Goal: Information Seeking & Learning: Learn about a topic

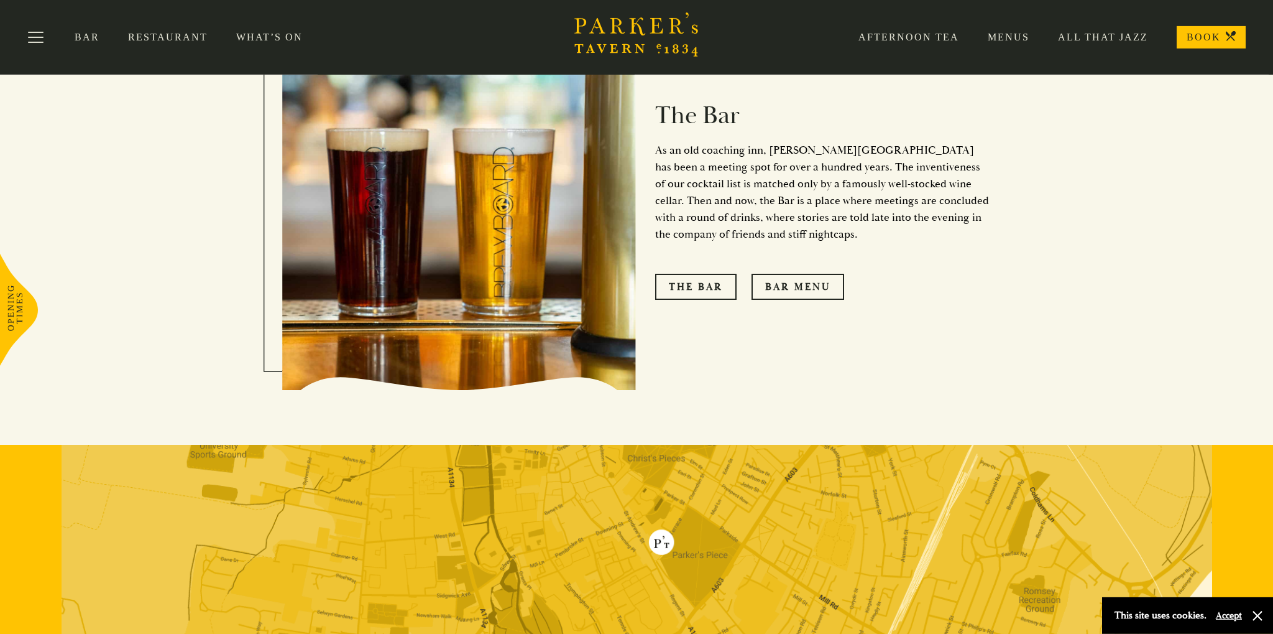
scroll to position [1156, 0]
click at [769, 274] on link "Bar Menu" at bounding box center [798, 287] width 93 height 26
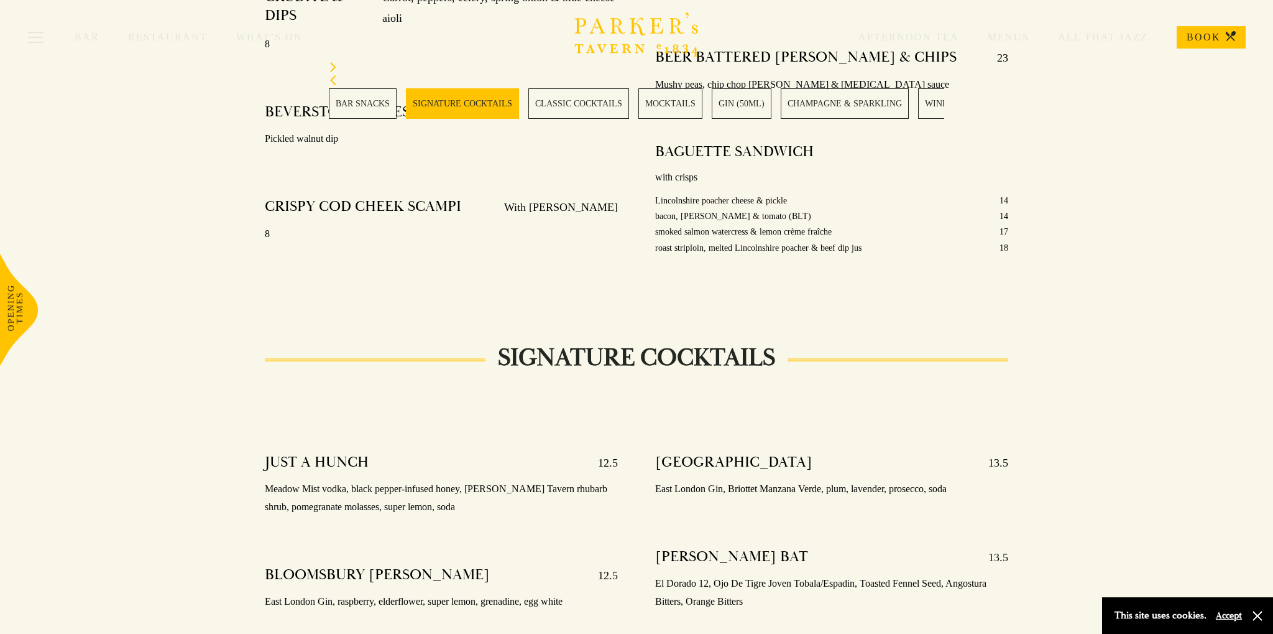
scroll to position [923, 0]
click at [614, 114] on link "CLASSIC COCKTAILS" at bounding box center [579, 103] width 101 height 30
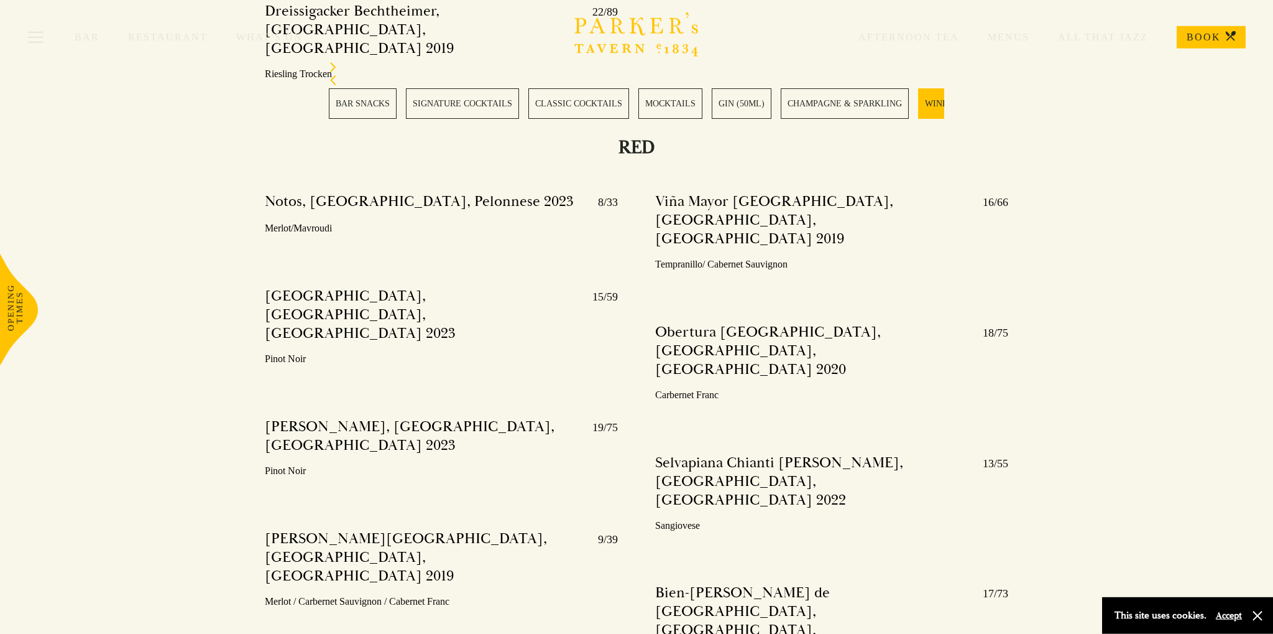
scroll to position [4157, 0]
click at [648, 97] on link "MOCKTAILS" at bounding box center [671, 103] width 64 height 30
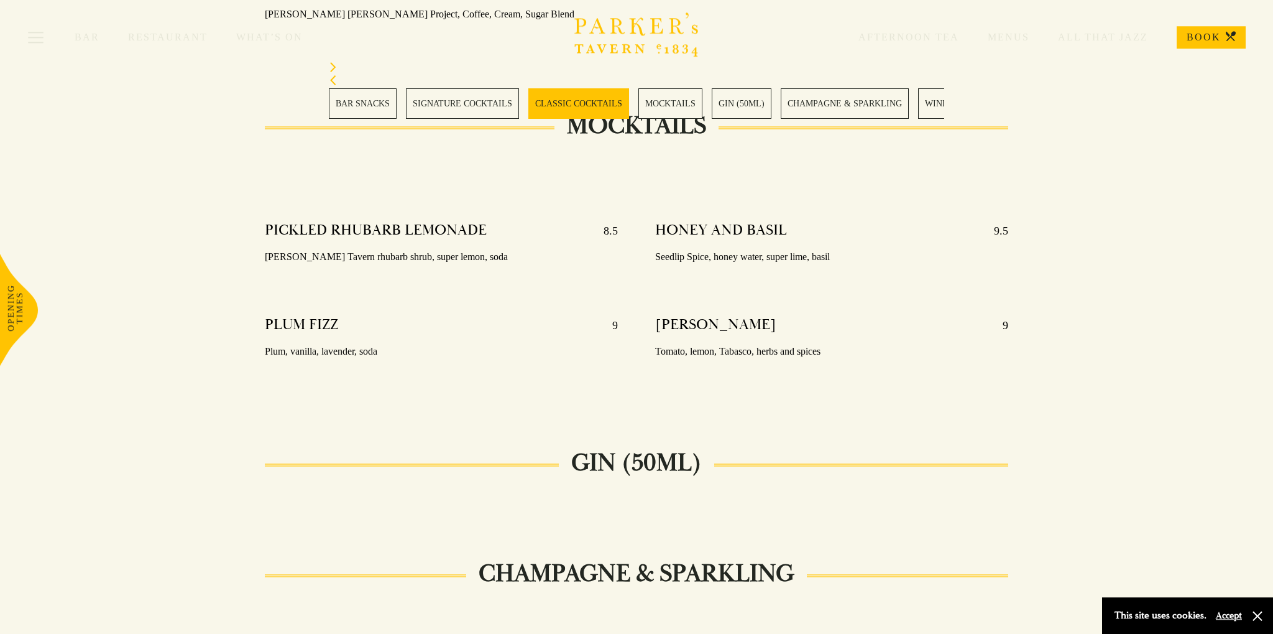
scroll to position [2156, 0]
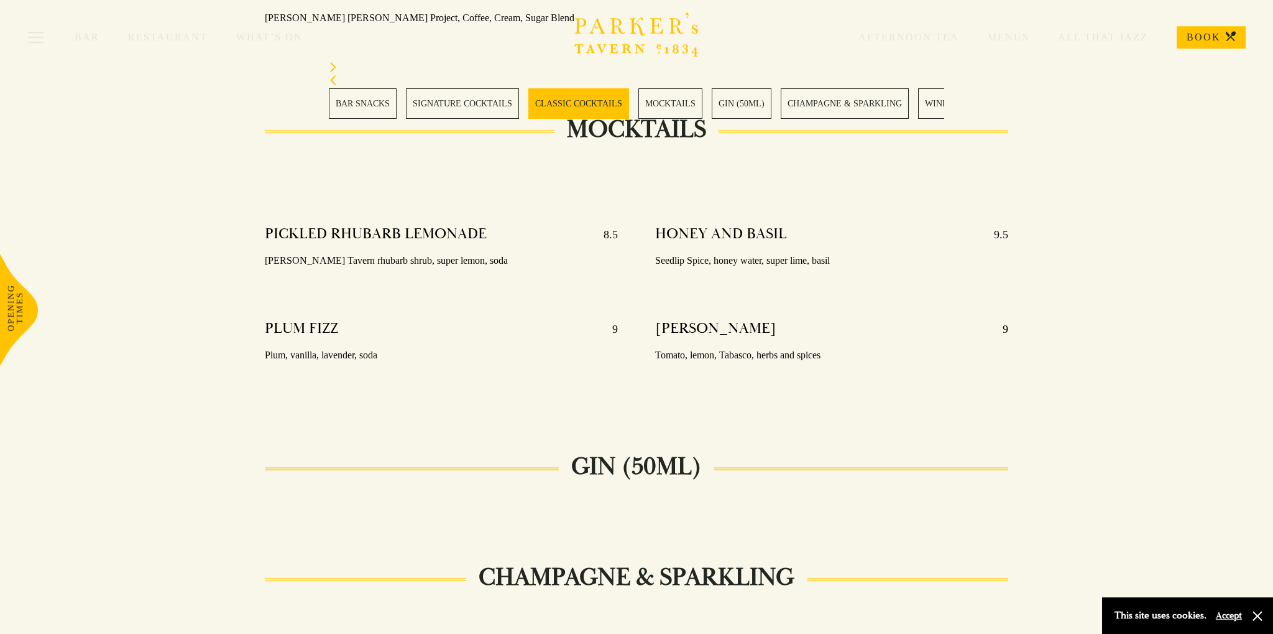
click at [894, 110] on link "CHAMPAGNE & SPARKLING" at bounding box center [845, 103] width 128 height 30
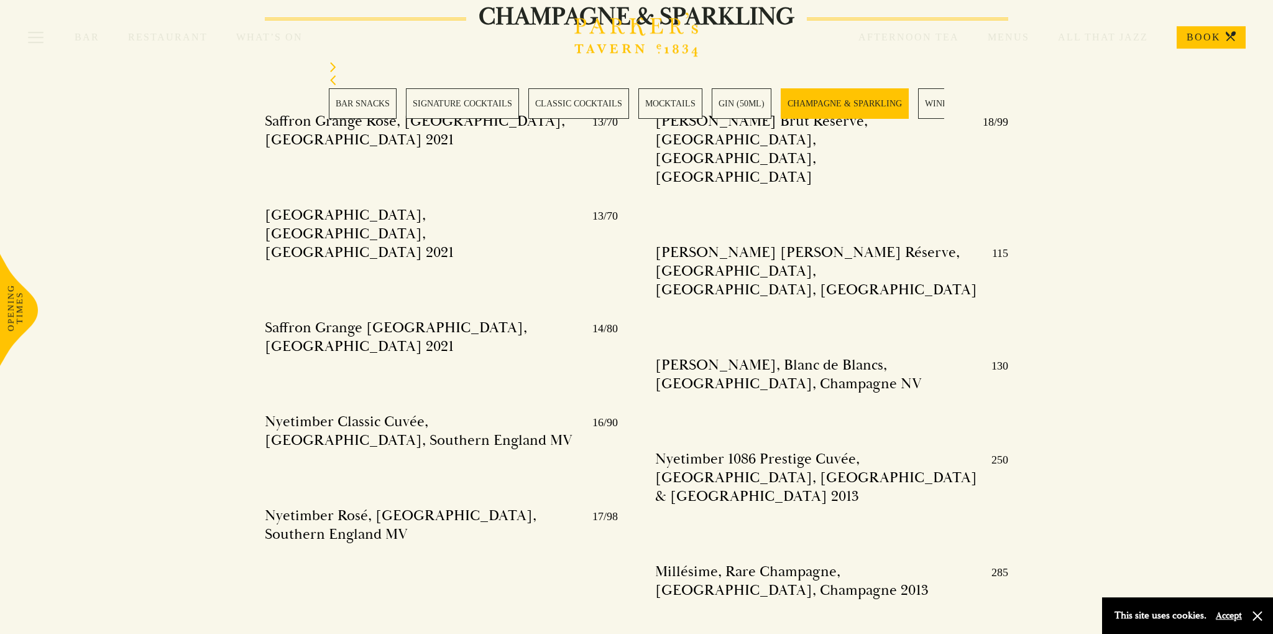
click at [928, 111] on link "WINES" at bounding box center [939, 103] width 42 height 30
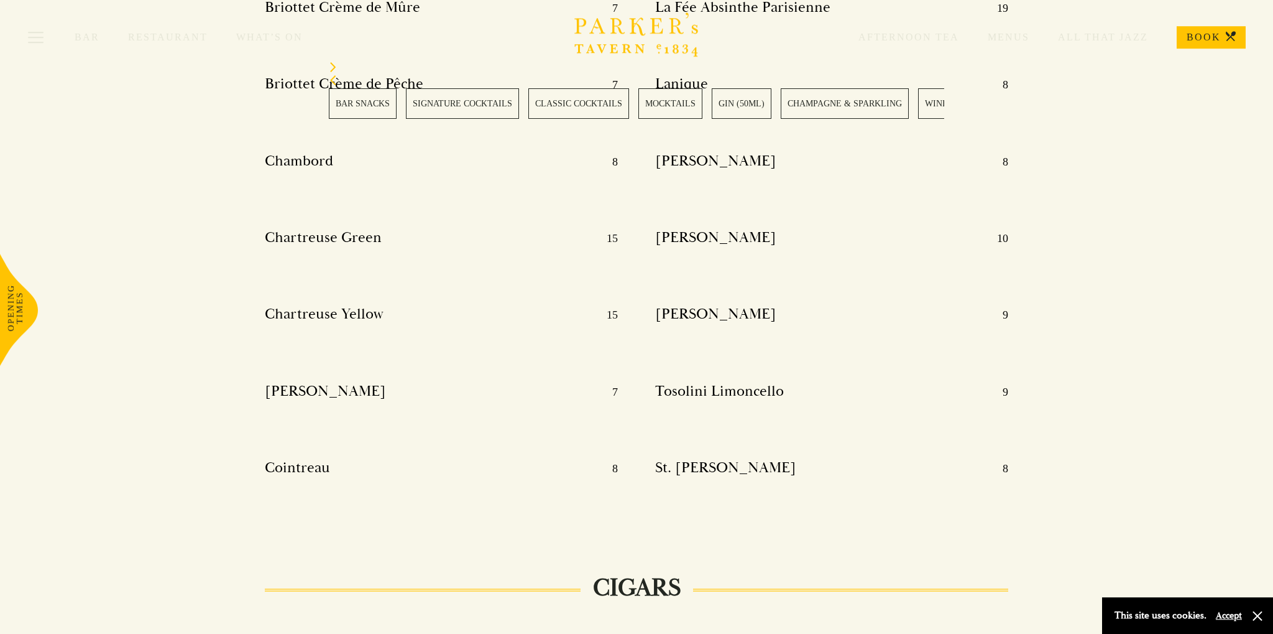
scroll to position [15682, 0]
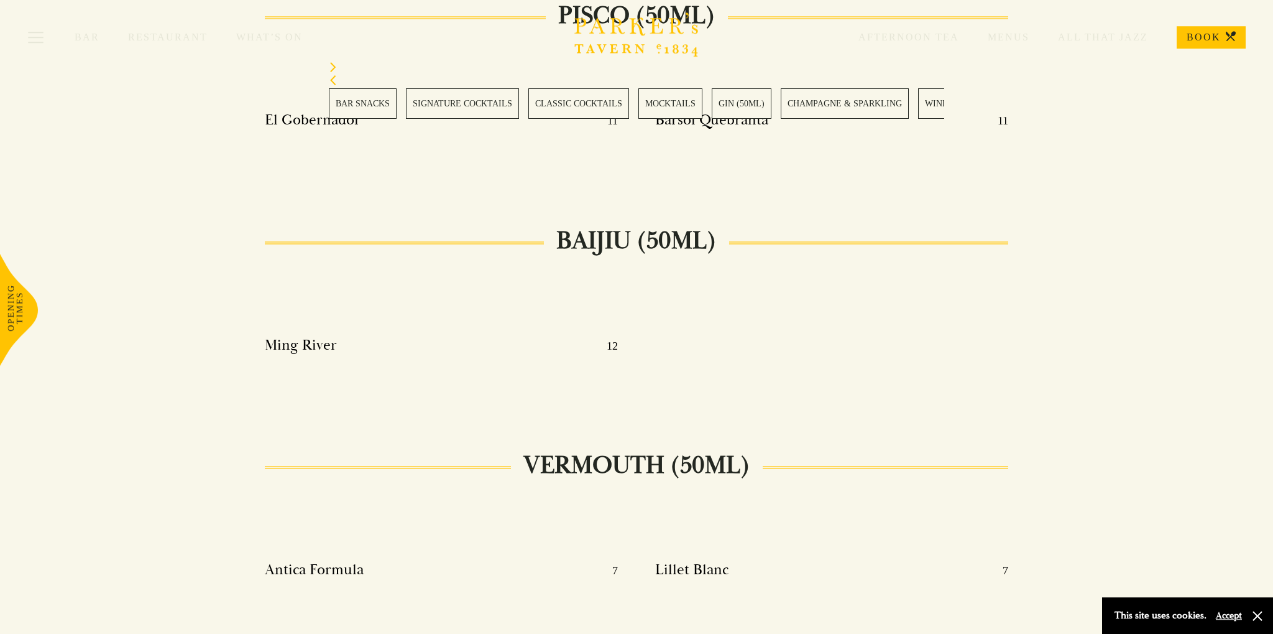
click at [377, 108] on link "BAR SNACKS" at bounding box center [363, 103] width 68 height 30
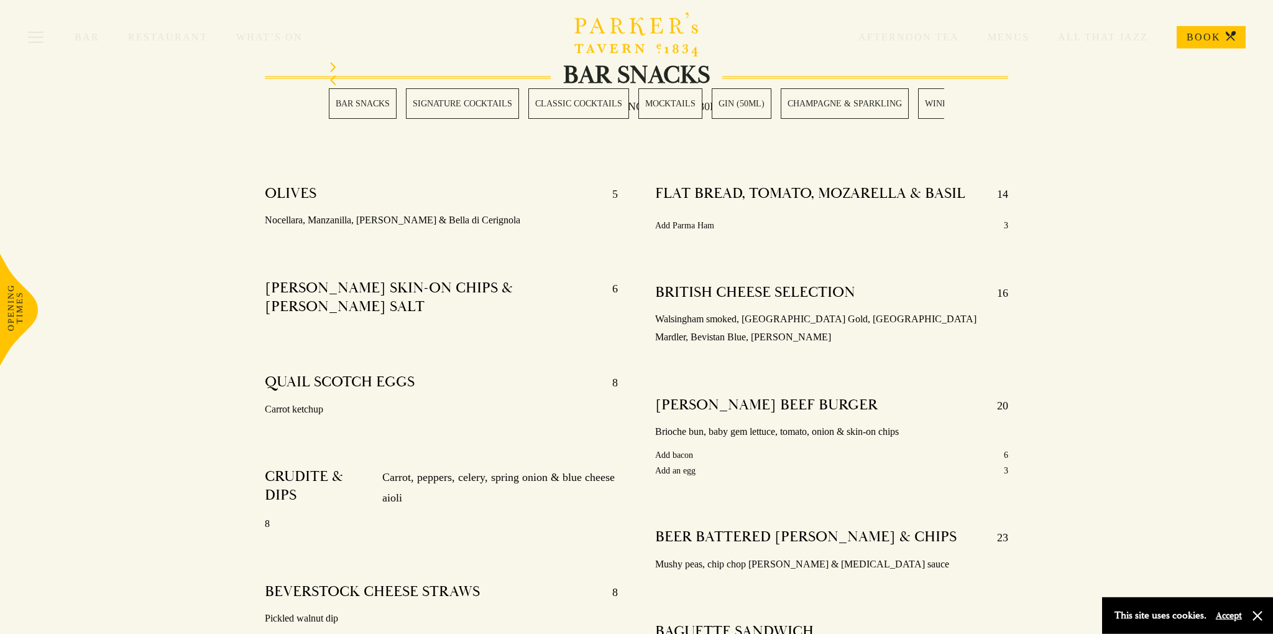
scroll to position [445, 0]
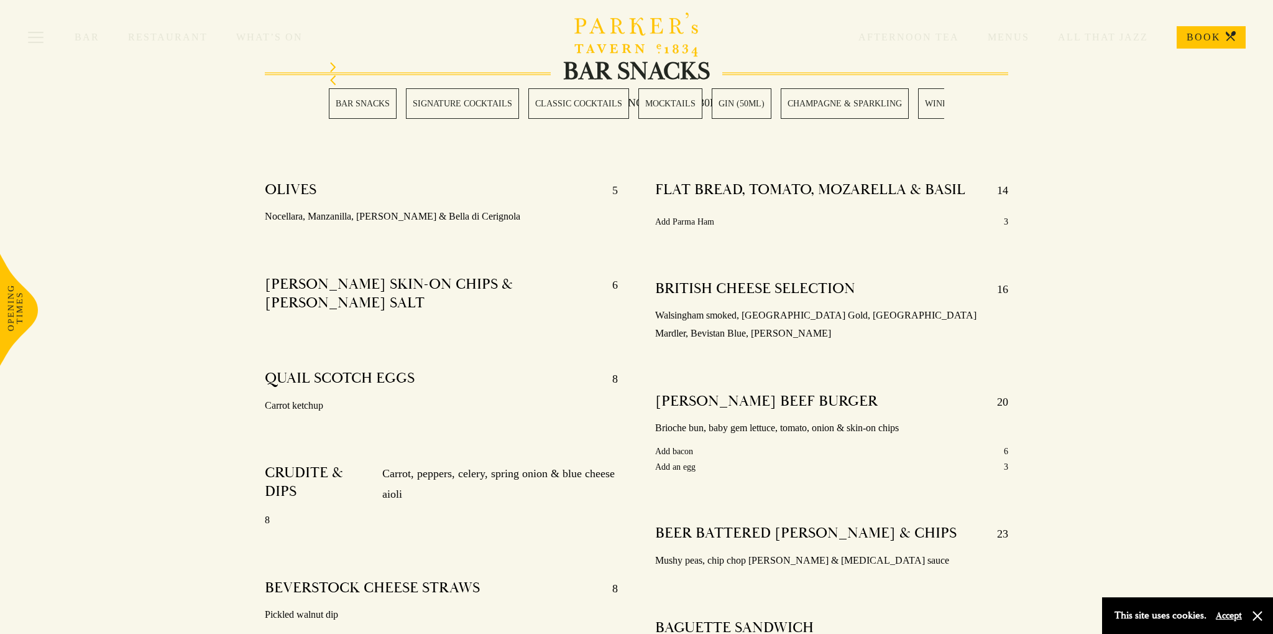
click at [390, 233] on div at bounding box center [441, 230] width 353 height 9
click at [397, 208] on p "Nocellara, Manzanilla, Kalamata & Bella di Cerignola" at bounding box center [441, 217] width 353 height 18
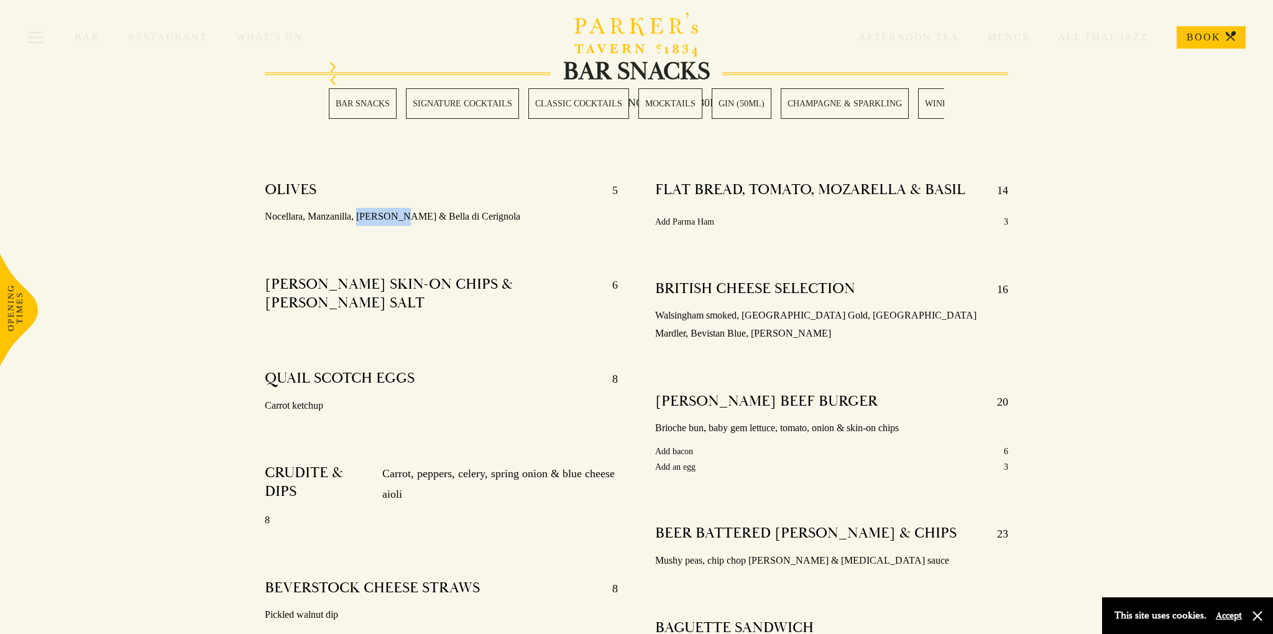
click at [397, 208] on p "Nocellara, Manzanilla, Kalamata & Bella di Cerignola" at bounding box center [441, 217] width 353 height 18
click at [399, 203] on div "OLIVES 5 Nocellara, Manzanilla, Kalamata & Bella di Cerignola" at bounding box center [441, 203] width 353 height 63
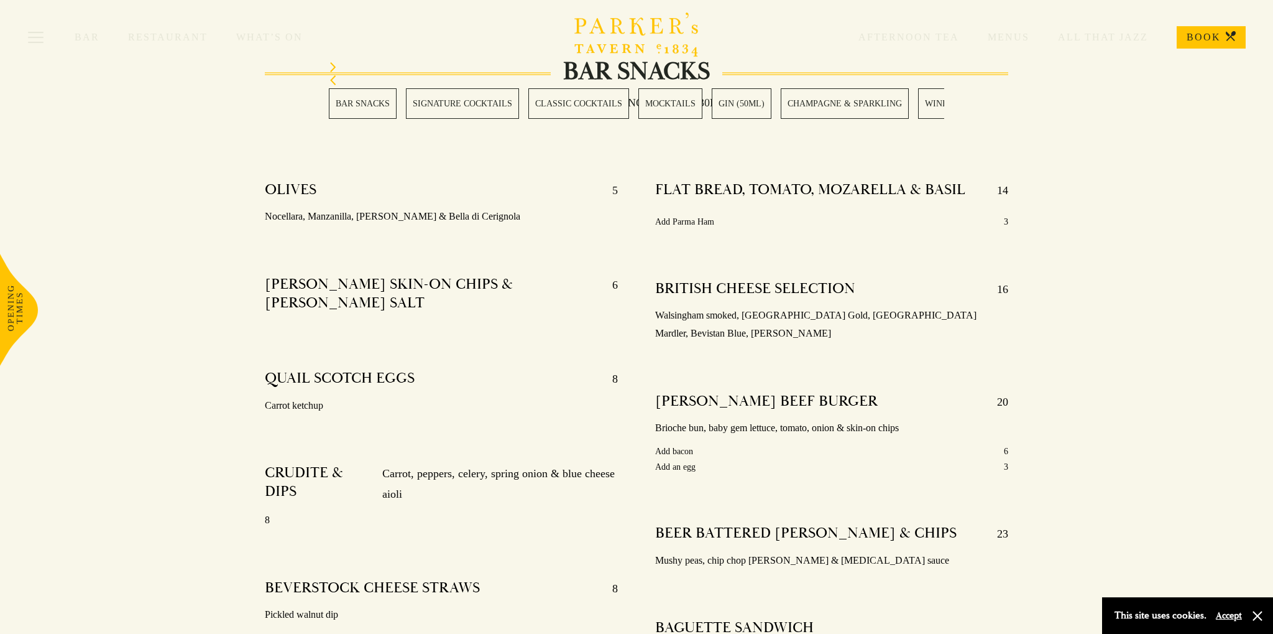
click at [399, 203] on div "OLIVES 5 Nocellara, Manzanilla, Kalamata & Bella di Cerignola" at bounding box center [441, 203] width 353 height 63
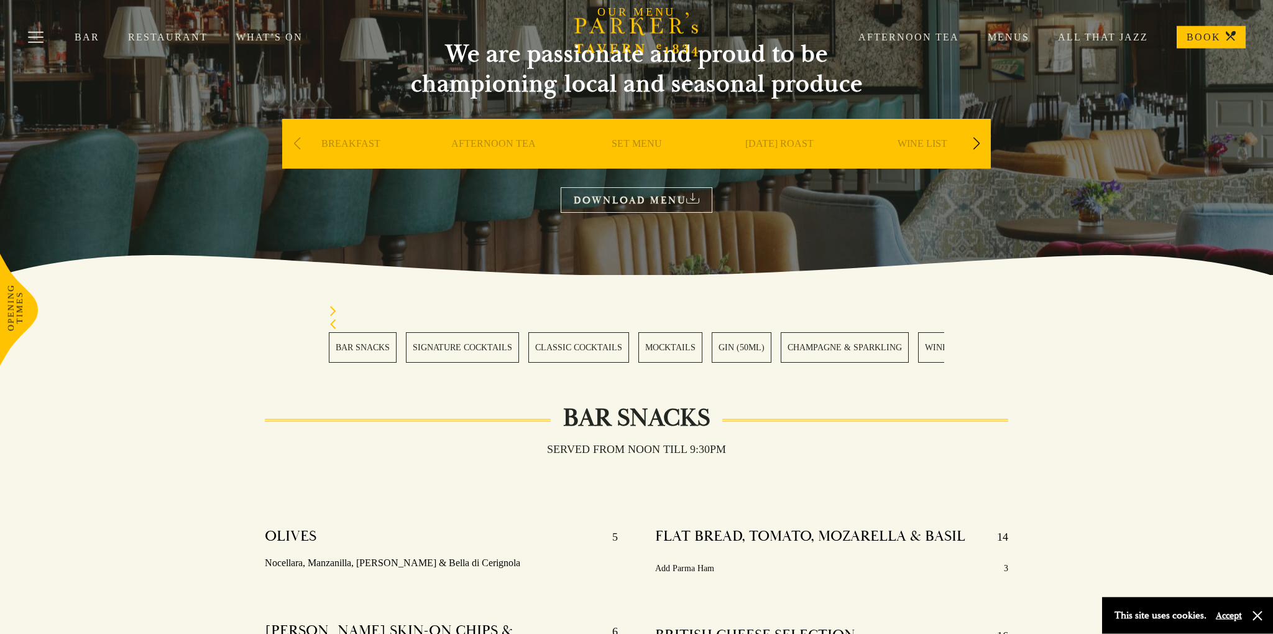
scroll to position [0, 0]
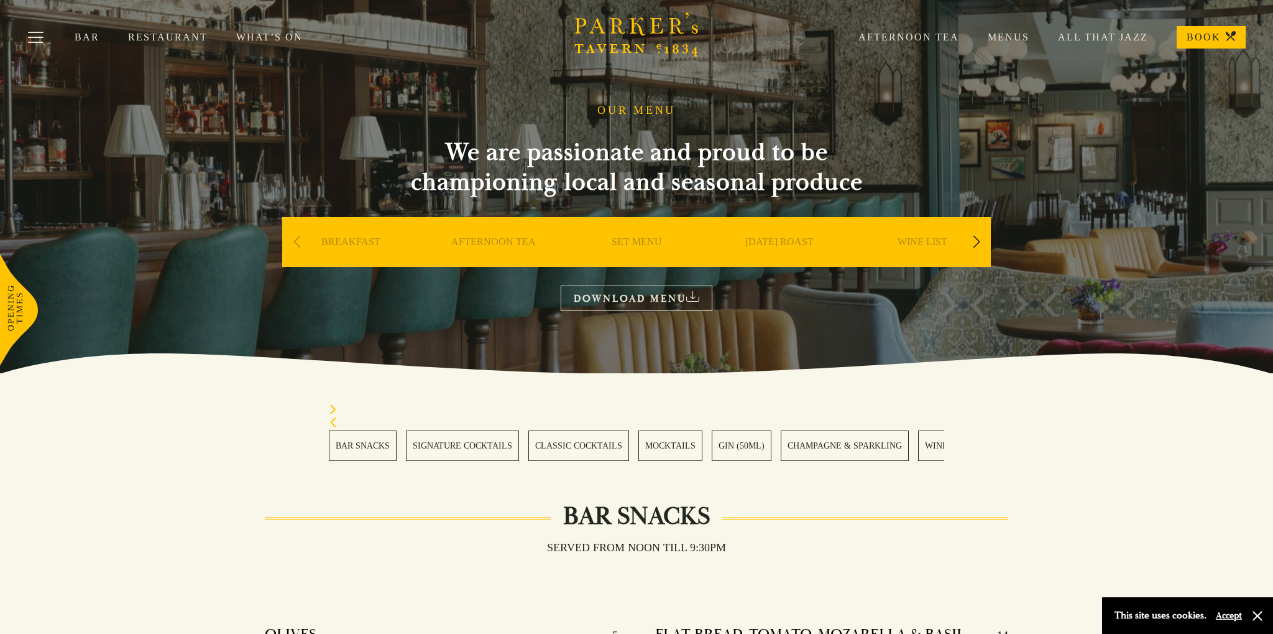
click at [483, 240] on div "AFTERNOON TEA" at bounding box center [493, 260] width 137 height 87
click at [483, 240] on link "AFTERNOON TEA" at bounding box center [493, 261] width 85 height 50
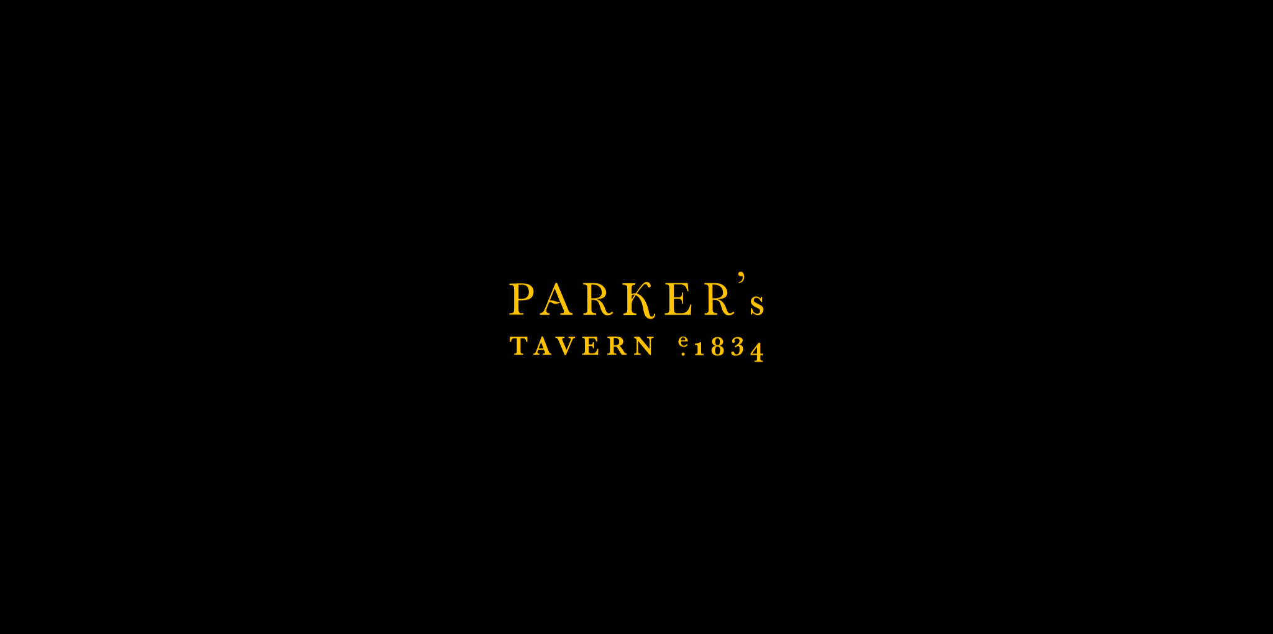
scroll to position [67, 0]
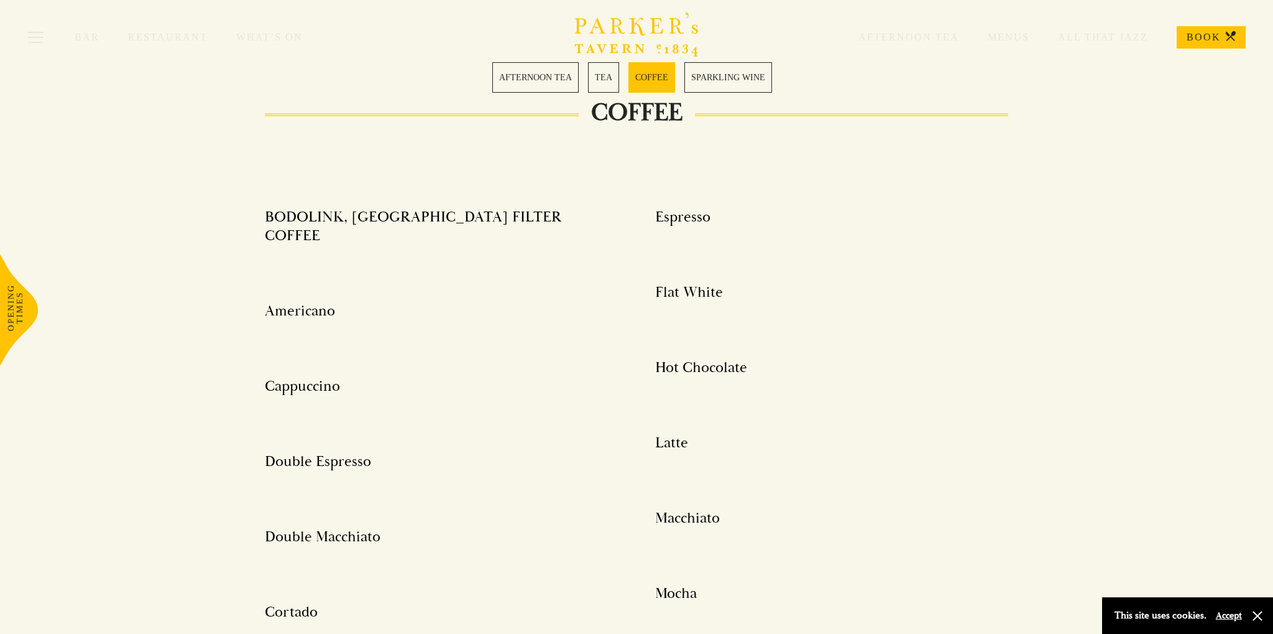
scroll to position [1889, 0]
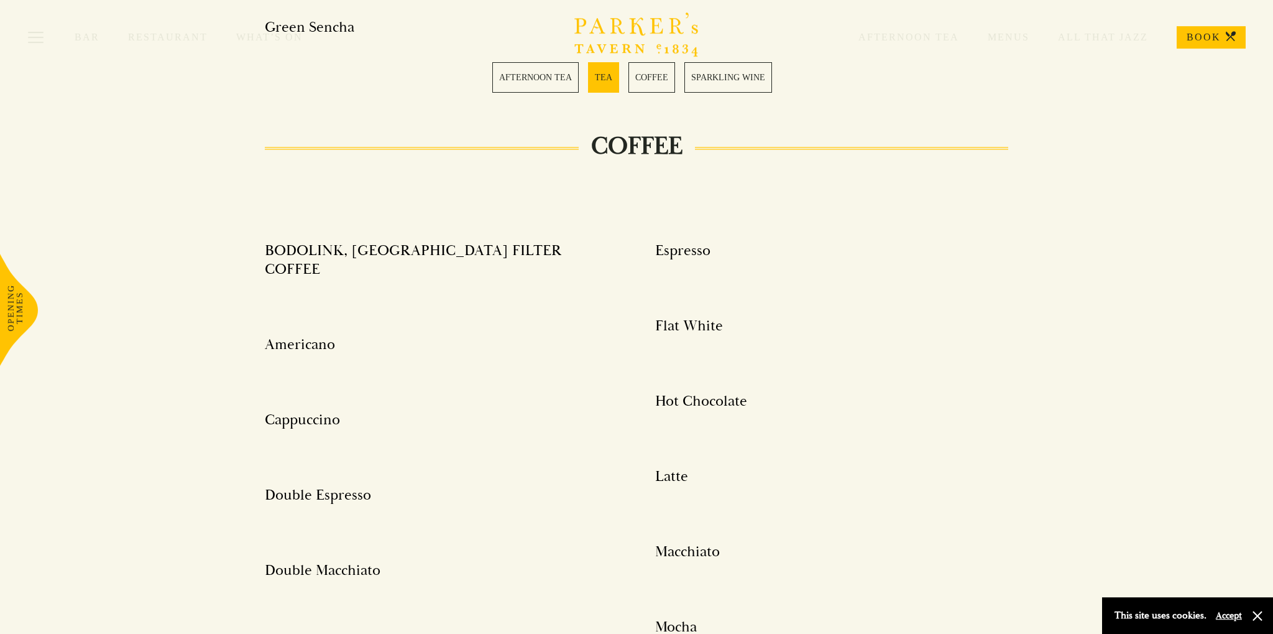
click at [419, 254] on h4 "BODOLINK, BRAZIL FILTER COFFEE" at bounding box center [435, 259] width 341 height 37
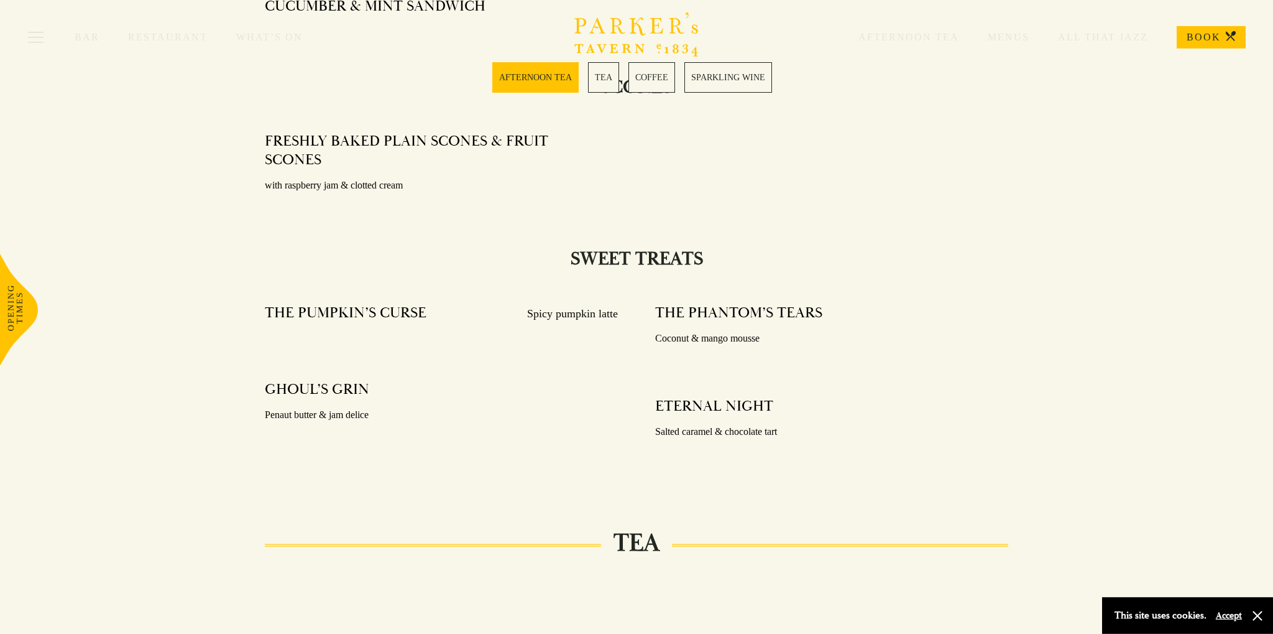
scroll to position [892, 0]
click at [11, 300] on icon at bounding box center [19, 310] width 38 height 112
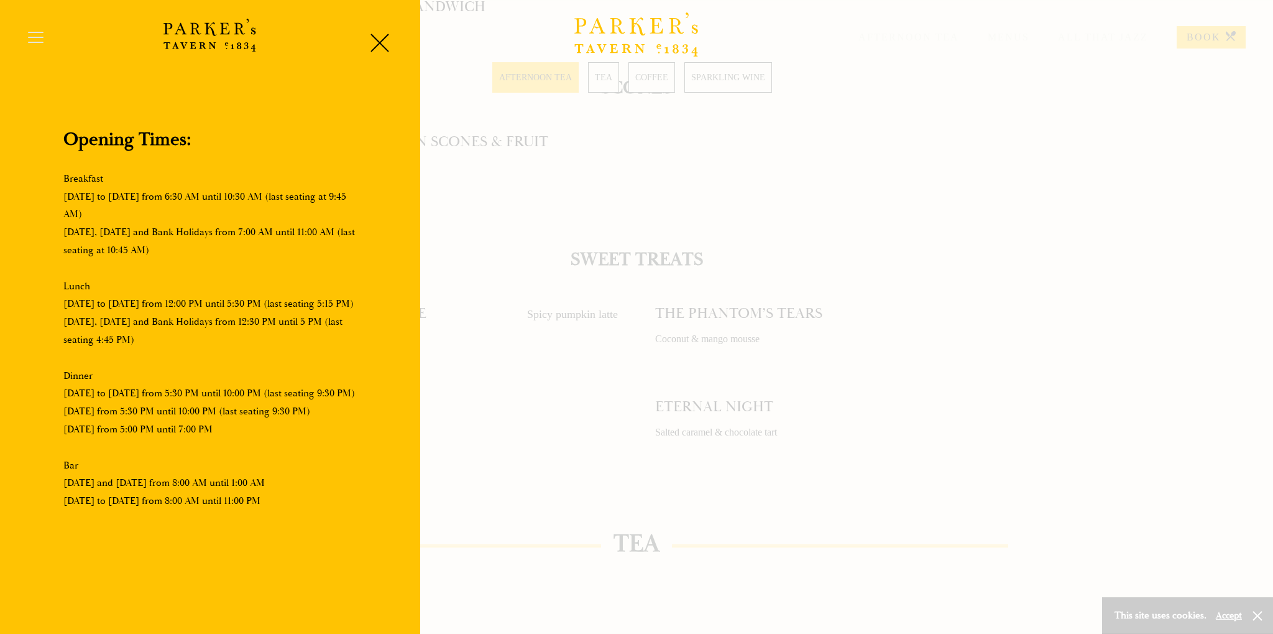
click at [432, 387] on div at bounding box center [636, 317] width 1273 height 634
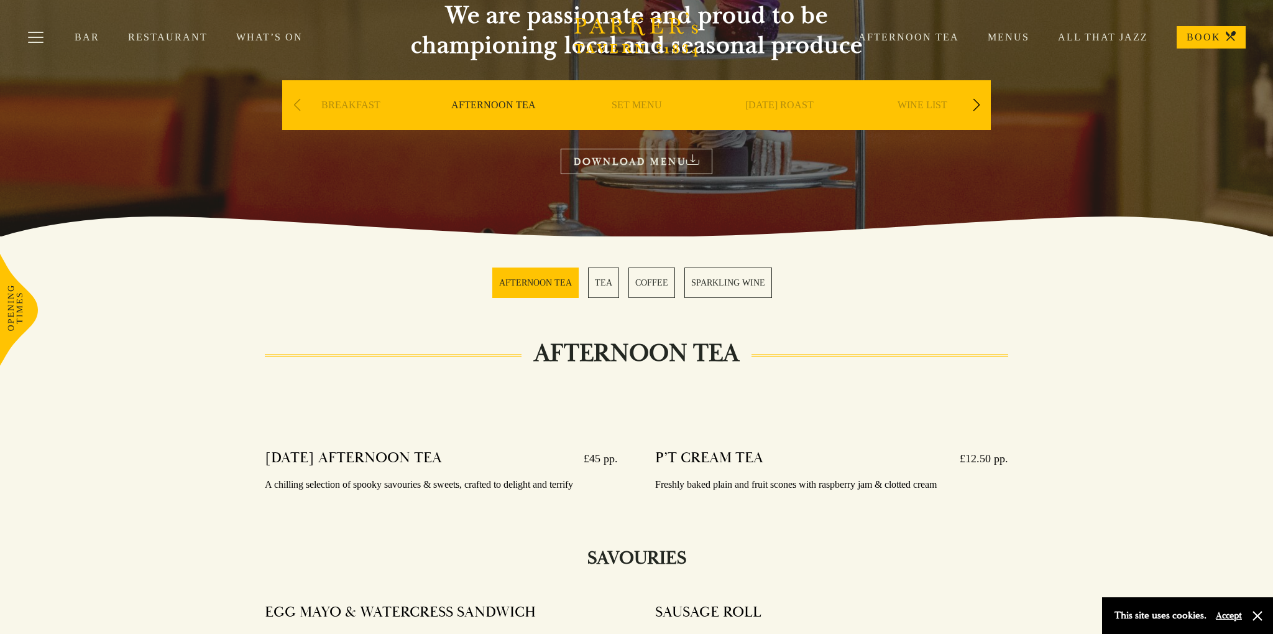
scroll to position [0, 0]
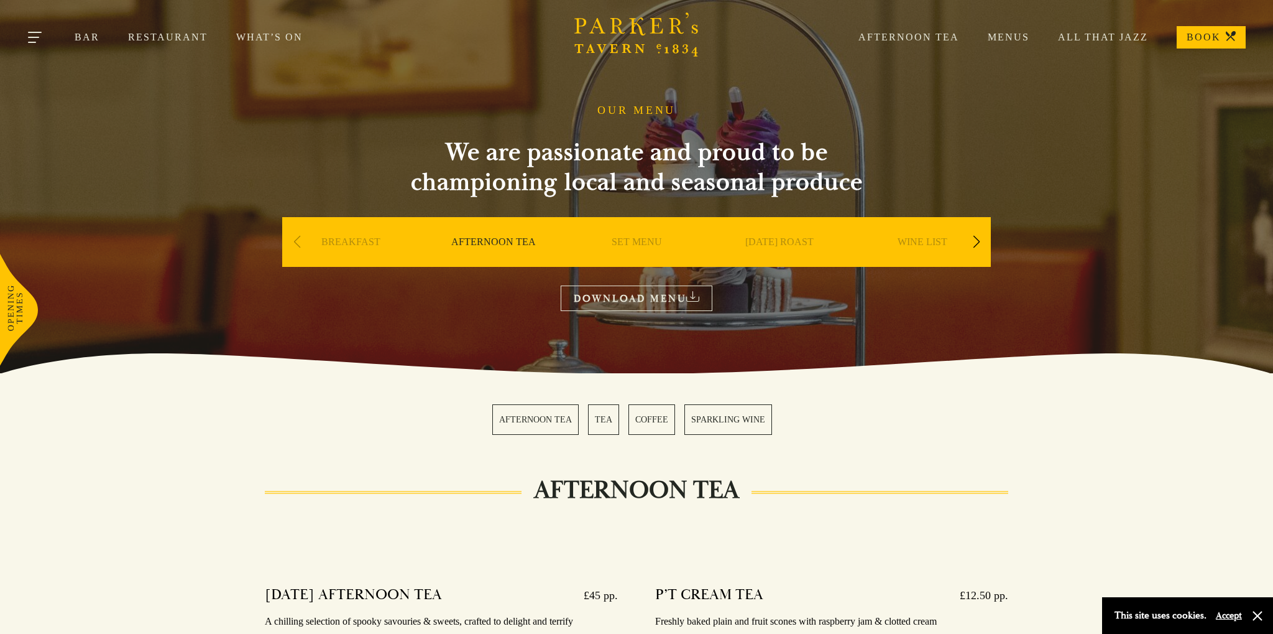
click at [37, 36] on button "Toggle navigation" at bounding box center [35, 39] width 53 height 53
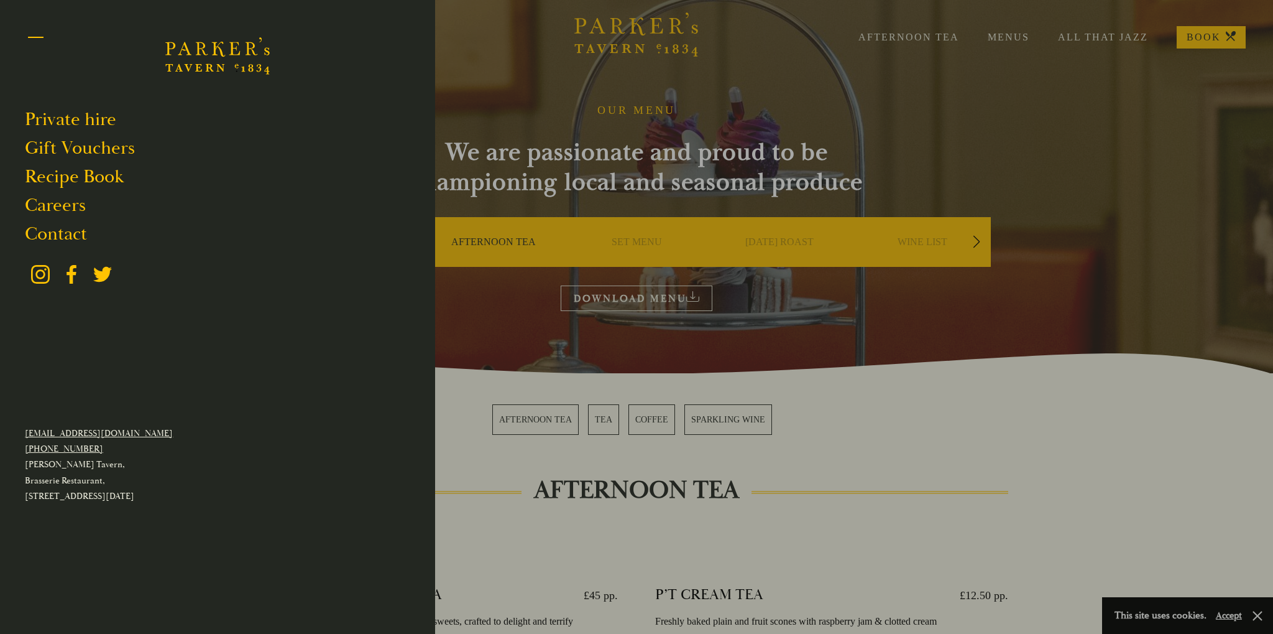
click at [37, 36] on button "Toggle navigation" at bounding box center [35, 39] width 53 height 53
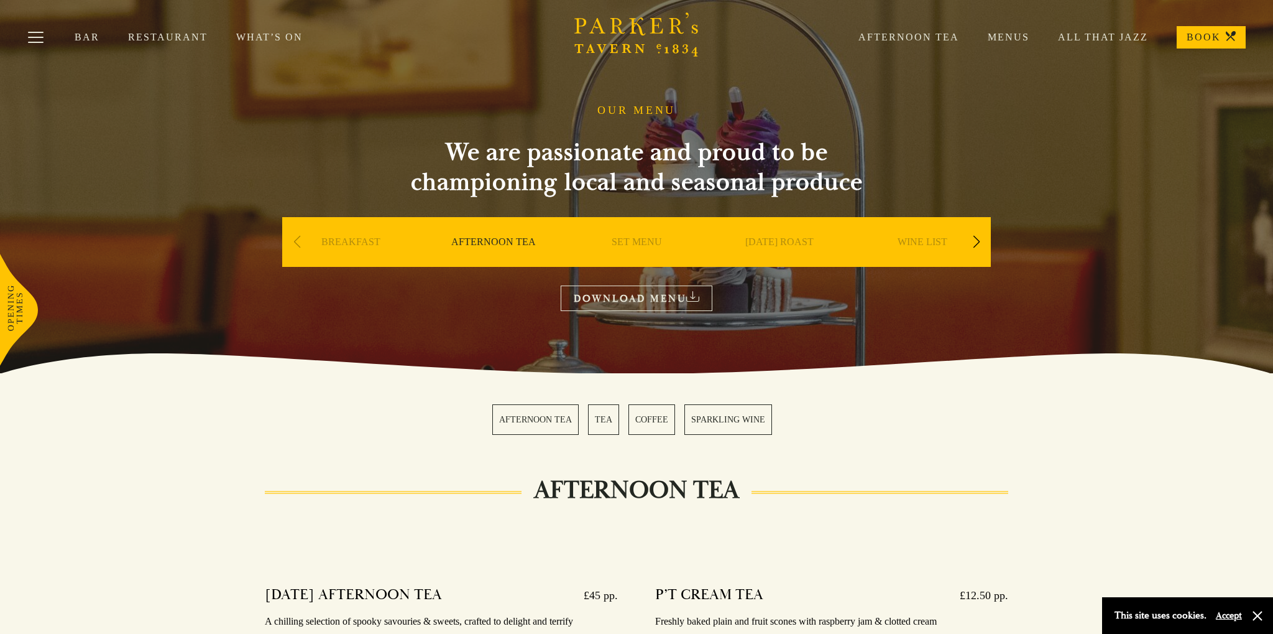
click at [83, 40] on link "Bar" at bounding box center [101, 37] width 53 height 12
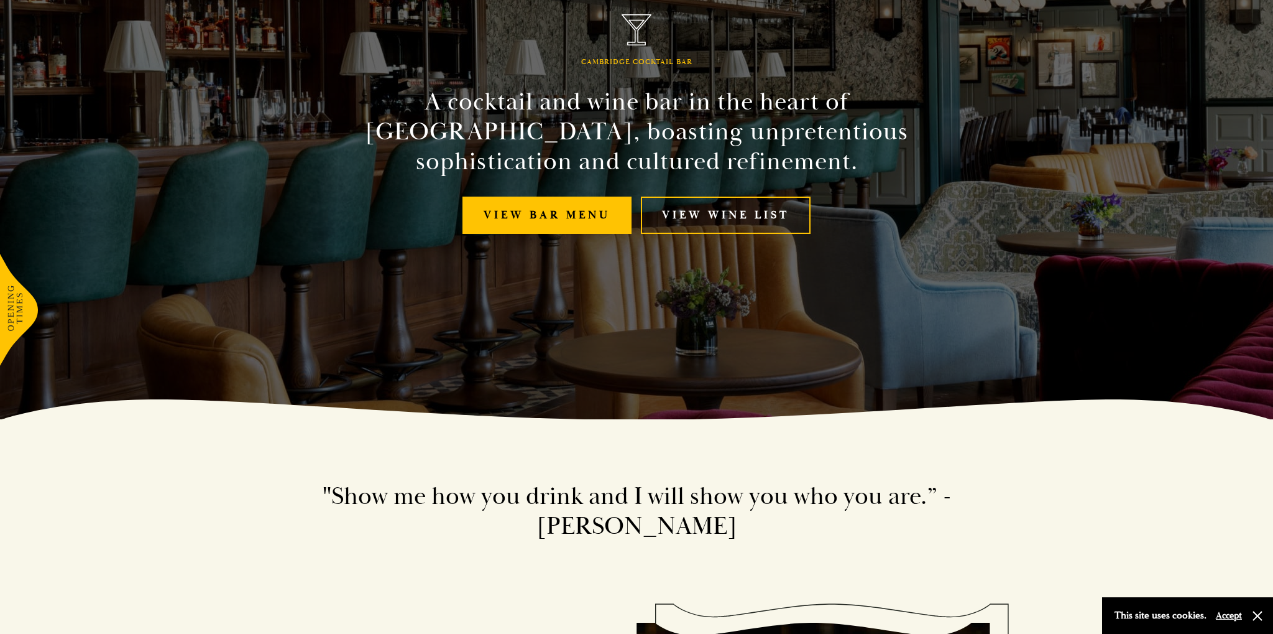
scroll to position [215, 0]
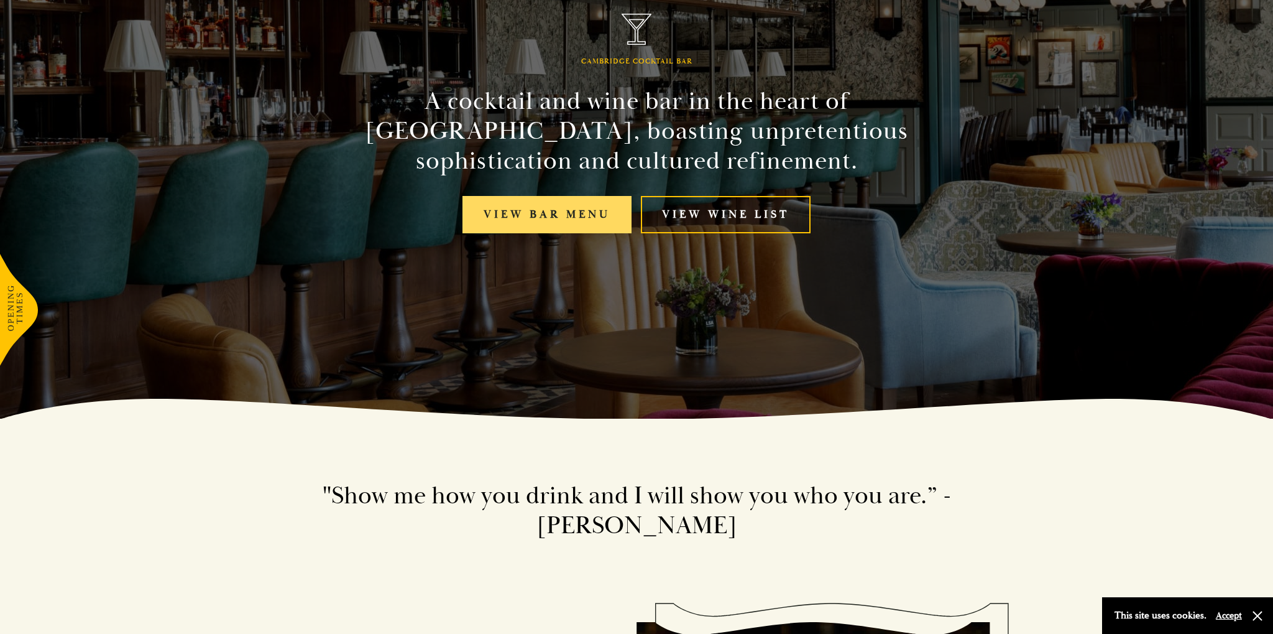
click at [578, 213] on link "View bar menu" at bounding box center [547, 215] width 169 height 38
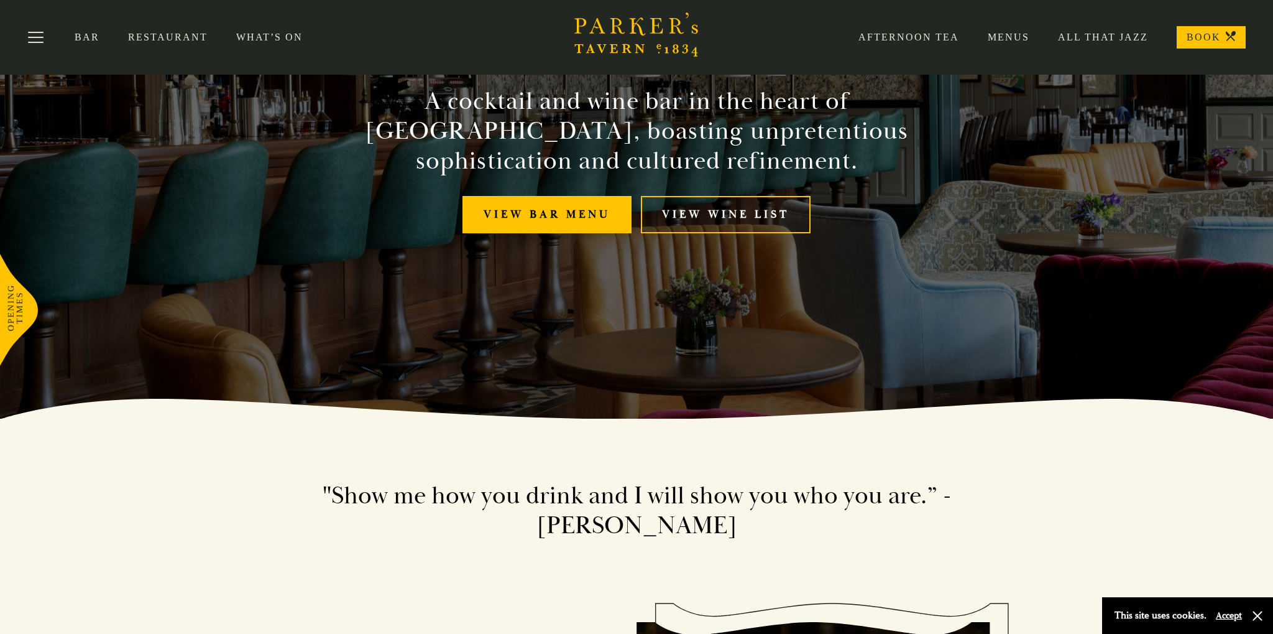
scroll to position [0, 0]
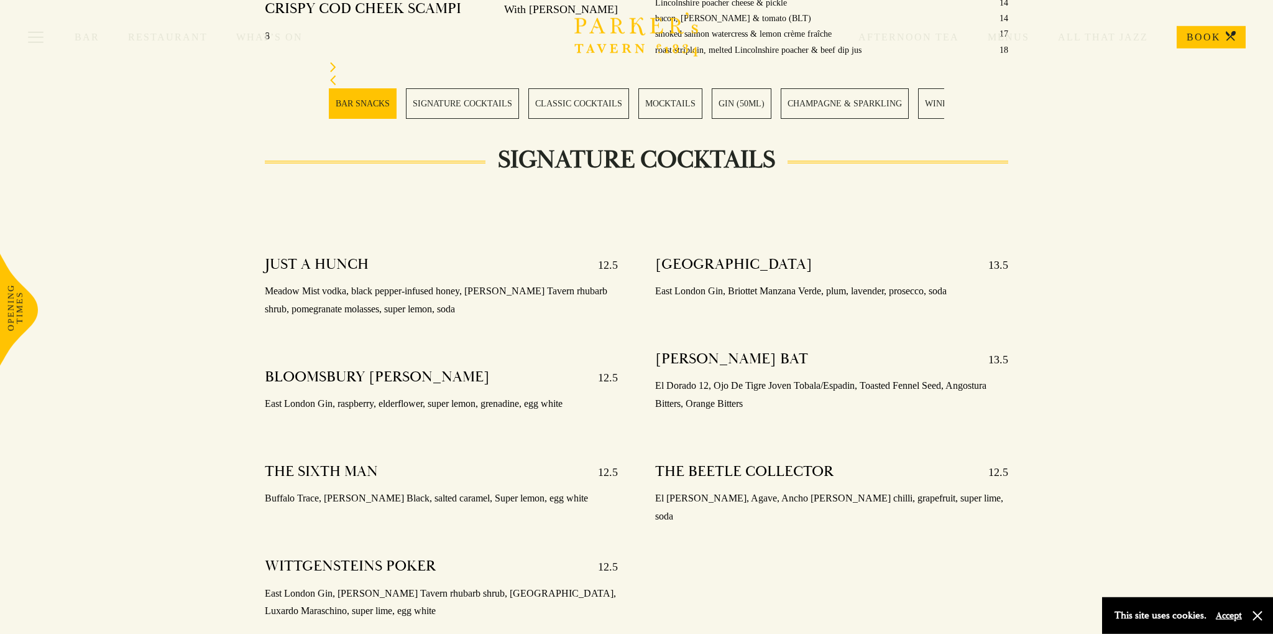
scroll to position [1011, 0]
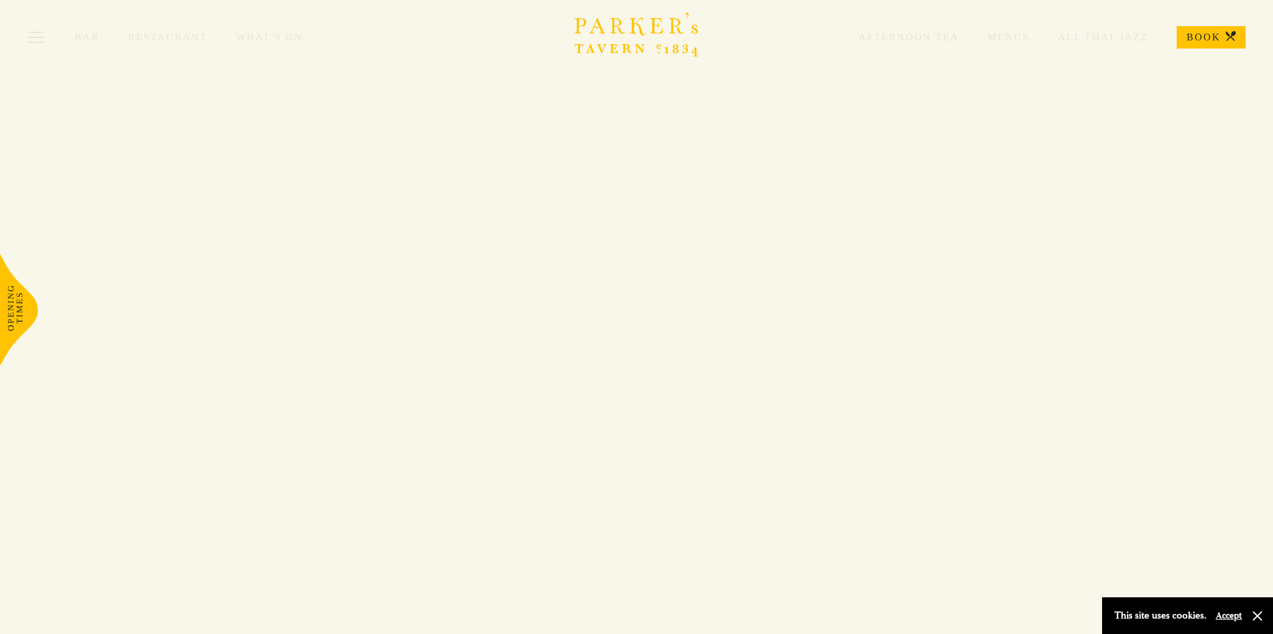
scroll to position [1156, 0]
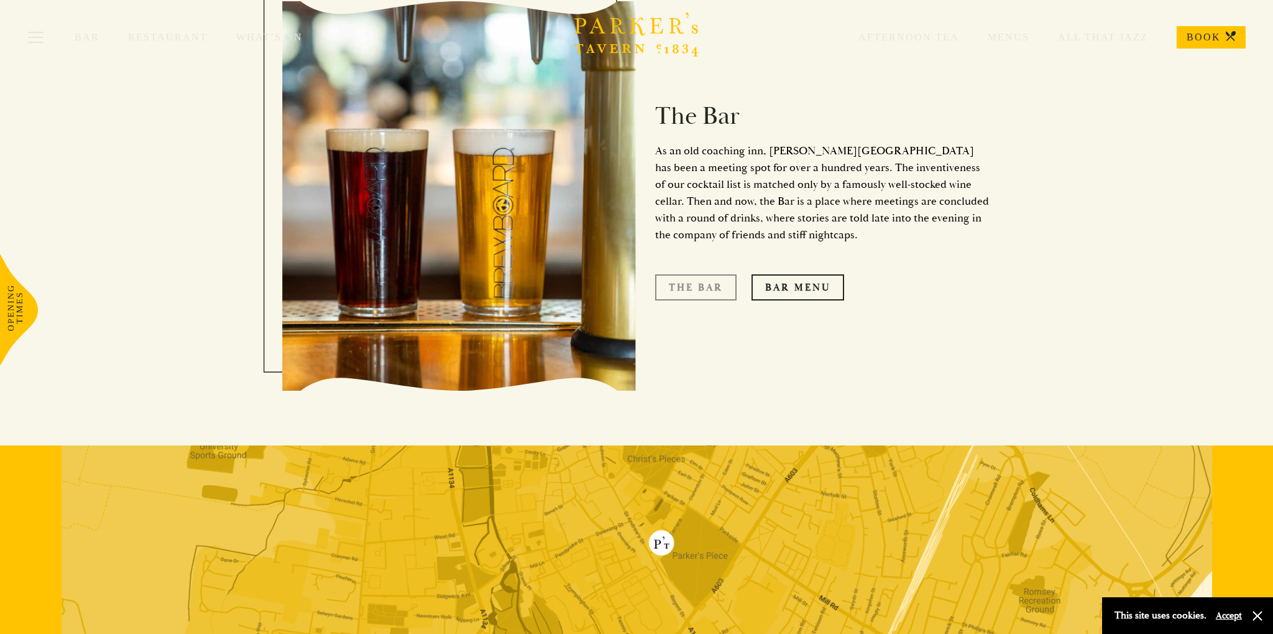
click at [714, 274] on link "The Bar" at bounding box center [695, 287] width 81 height 26
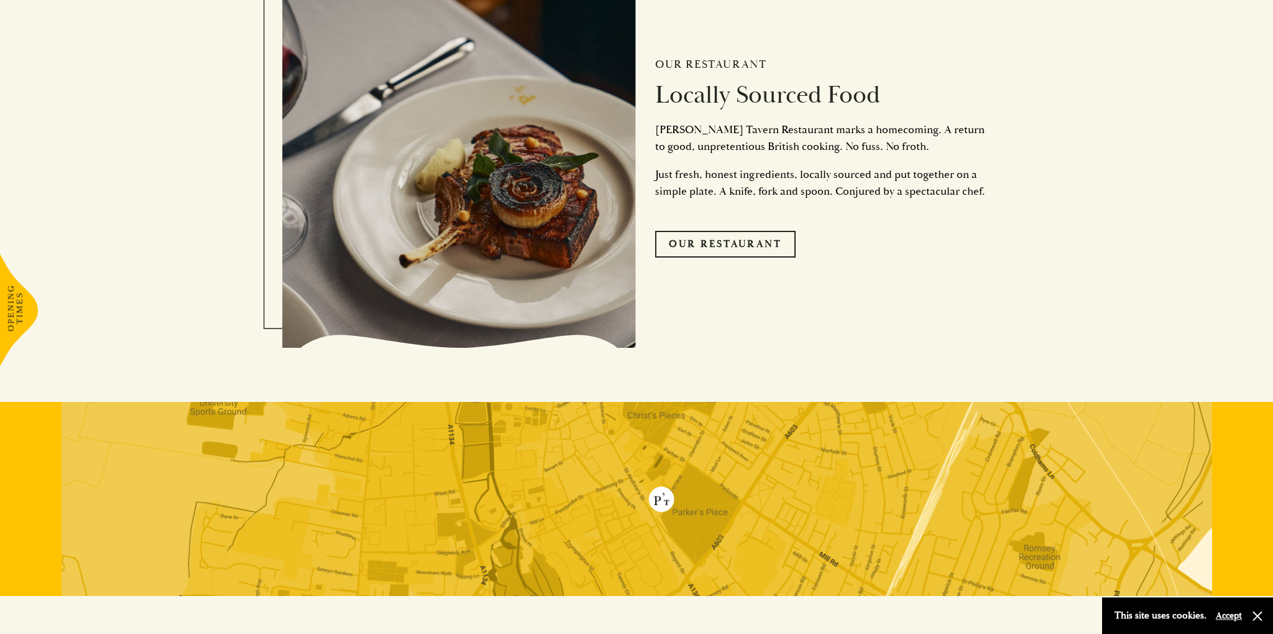
scroll to position [2927, 0]
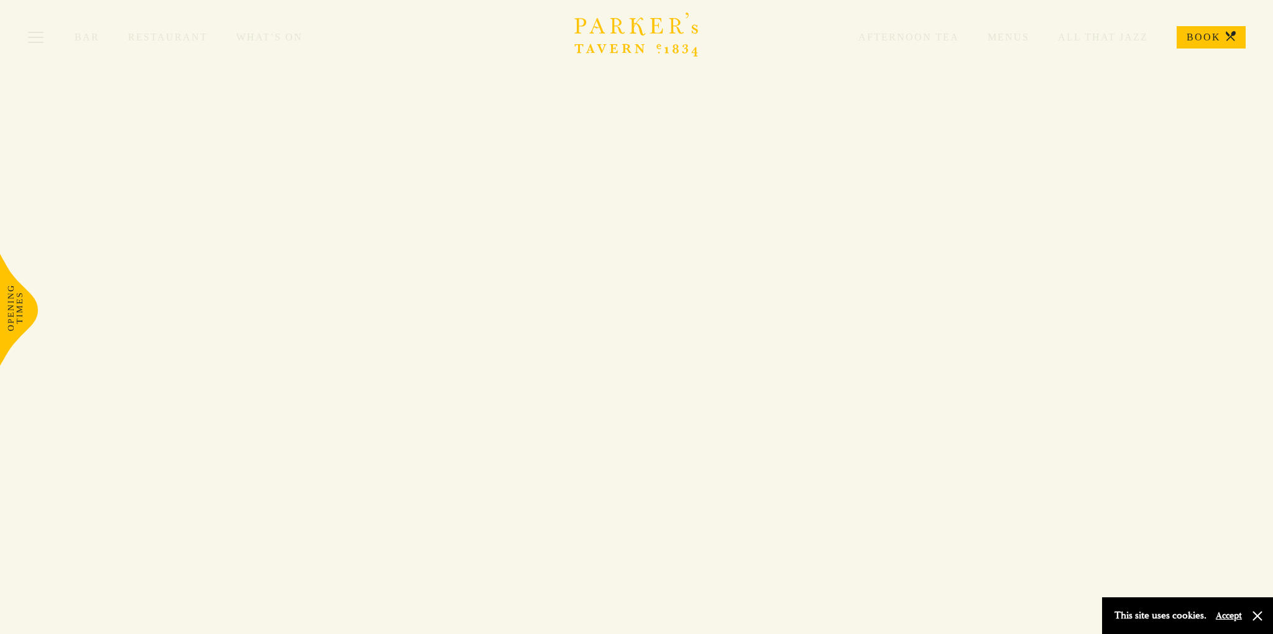
scroll to position [1156, 0]
